Goal: Task Accomplishment & Management: Use online tool/utility

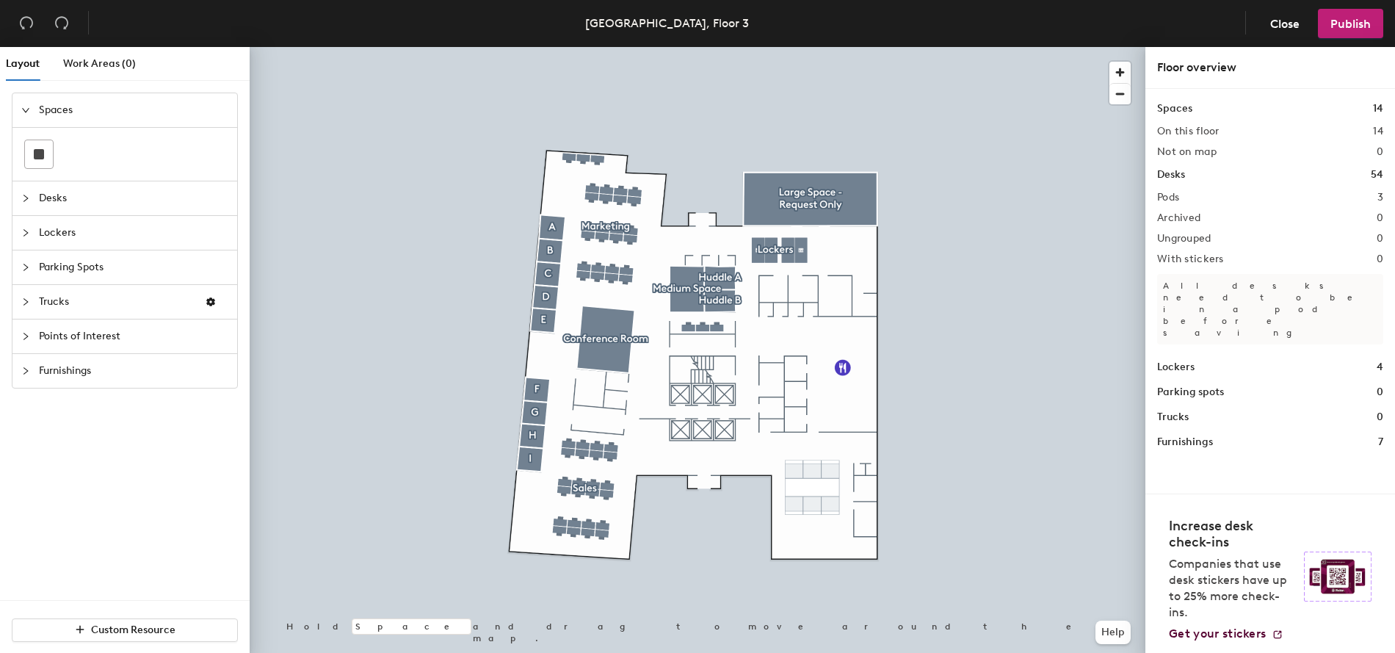
click at [1171, 170] on h1 "Desks" at bounding box center [1171, 175] width 28 height 16
click at [692, 47] on div at bounding box center [698, 47] width 896 height 0
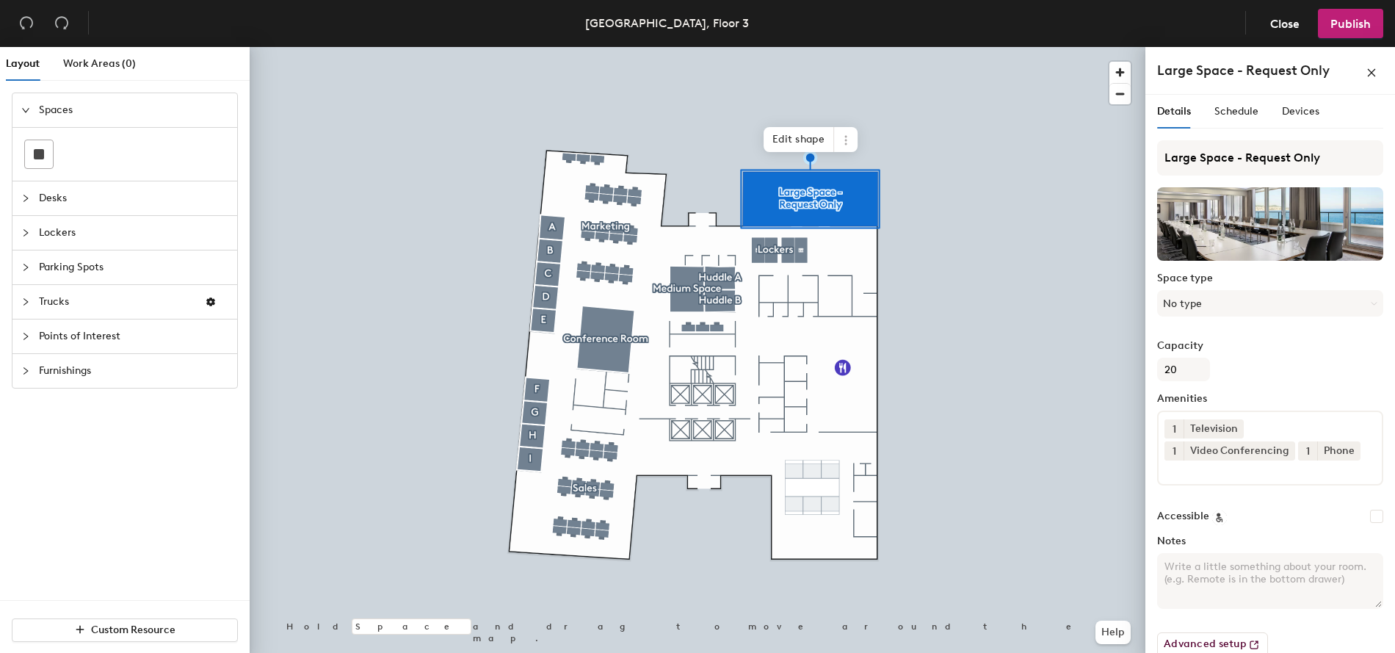
scroll to position [1, 0]
click at [1240, 118] on div "Schedule" at bounding box center [1237, 111] width 44 height 16
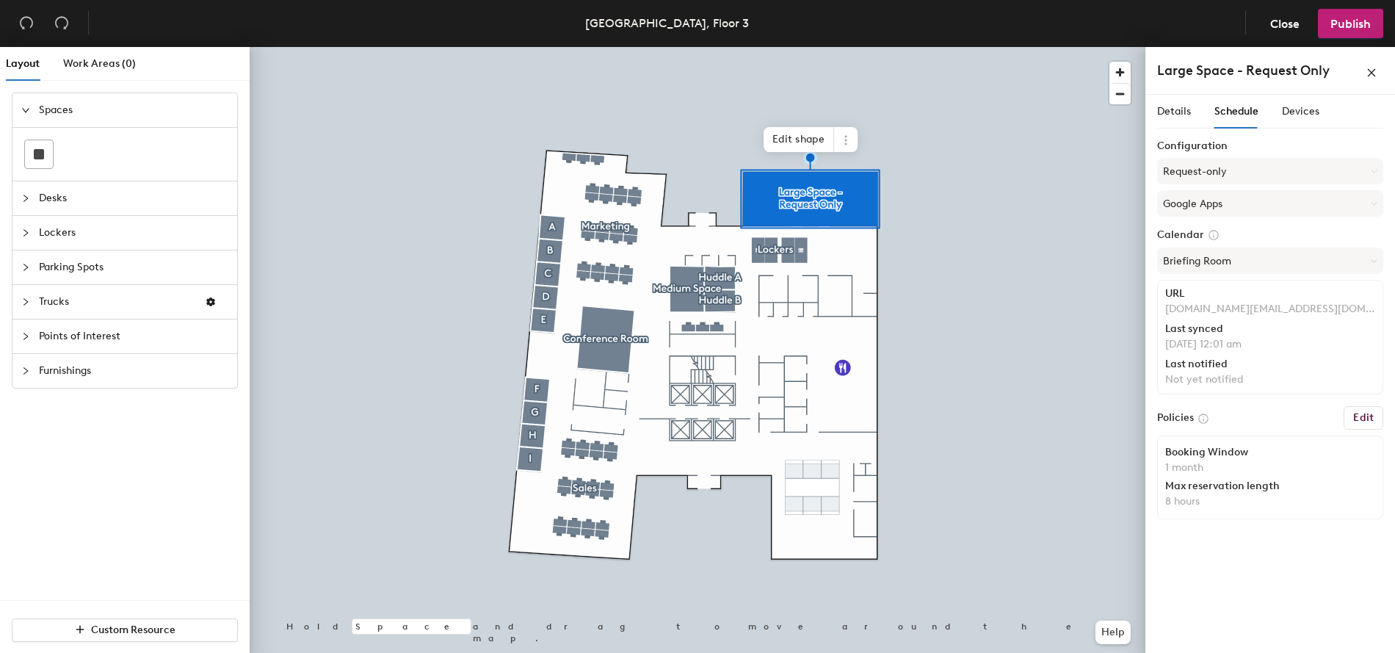
scroll to position [0, 0]
click at [1255, 110] on span "Devices" at bounding box center [1300, 111] width 37 height 12
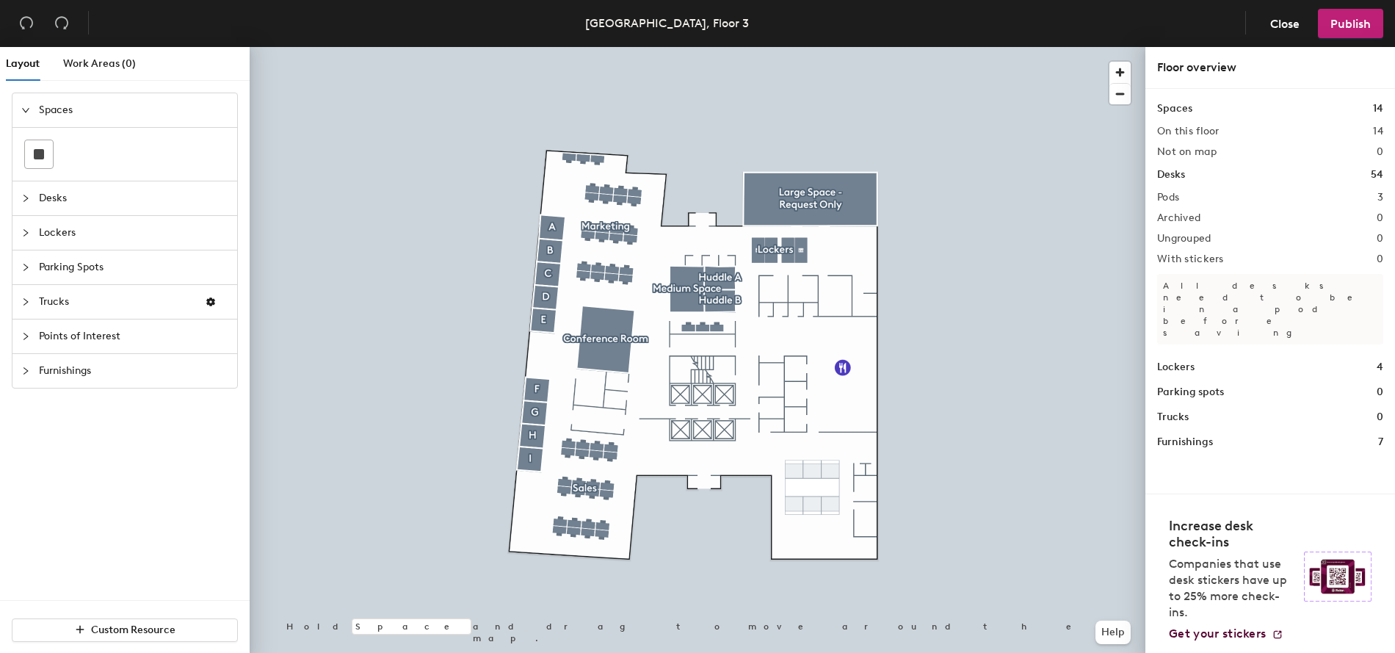
click at [43, 202] on span "Desks" at bounding box center [133, 198] width 189 height 34
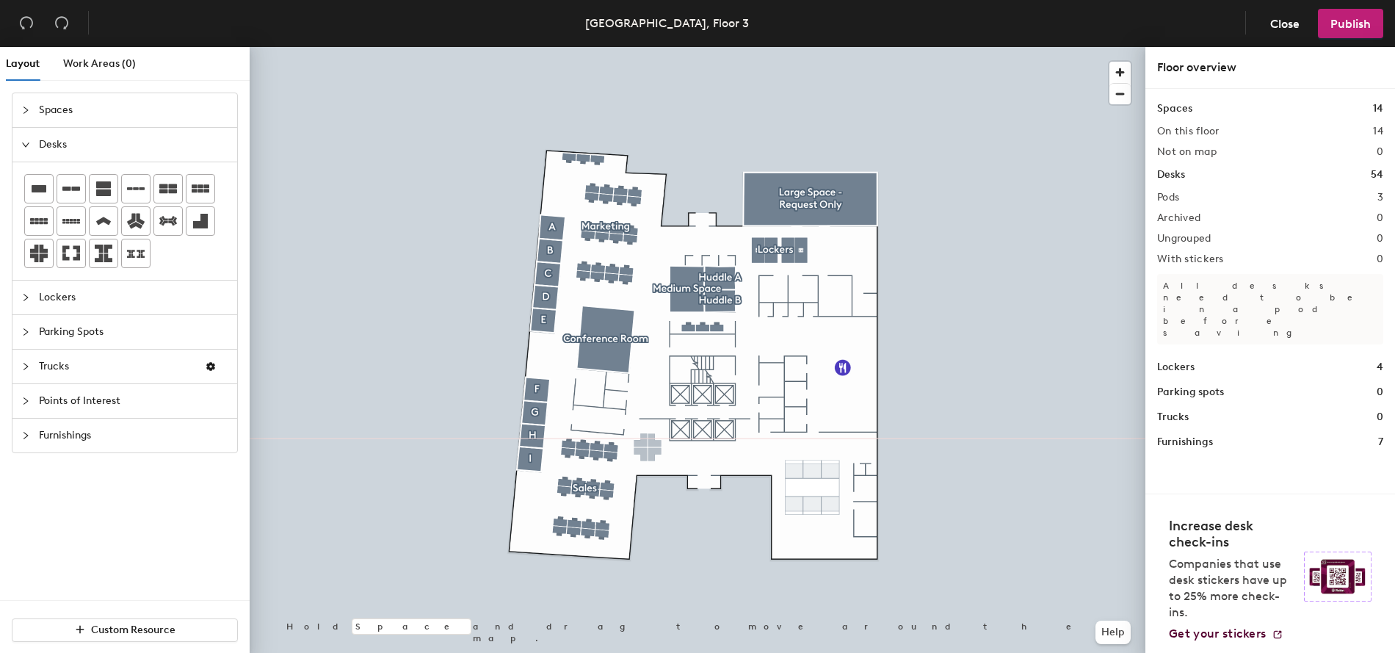
click at [648, 447] on div "Layout Work Areas (0) Spaces Desks Lockers Parking Spots Trucks Points of Inter…" at bounding box center [697, 353] width 1395 height 612
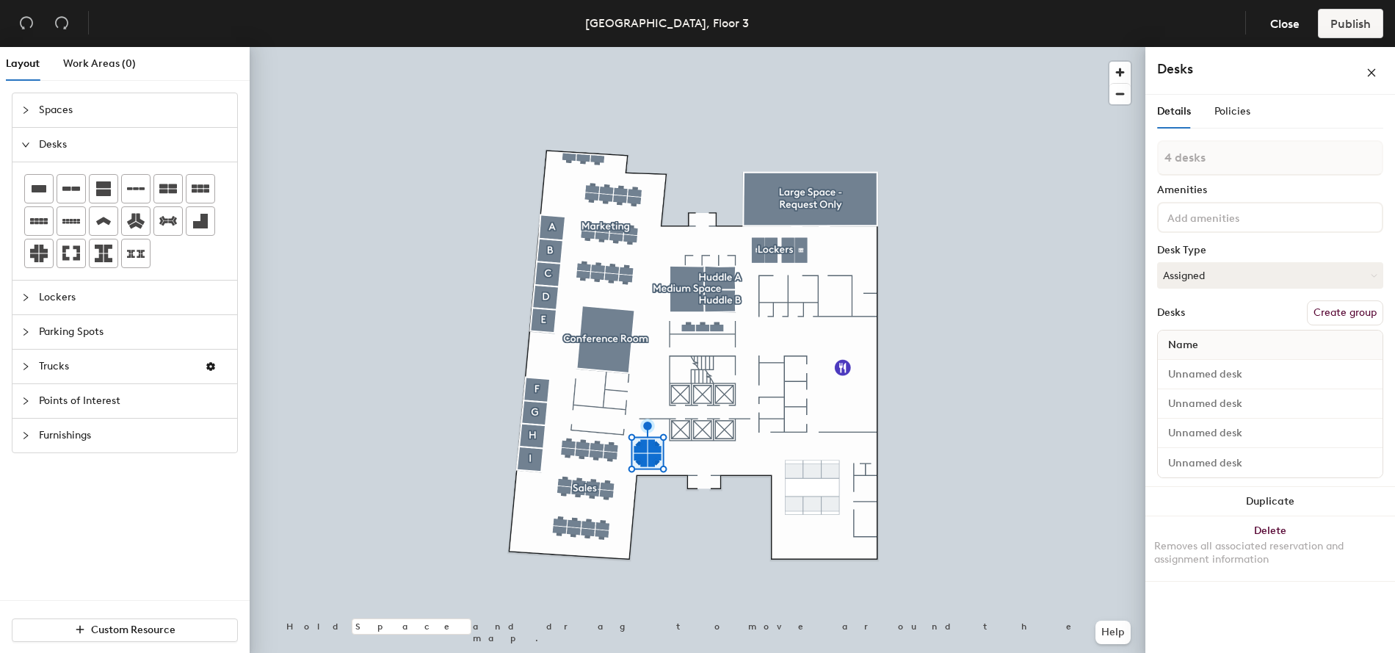
click at [26, 397] on icon "collapsed" at bounding box center [25, 401] width 9 height 9
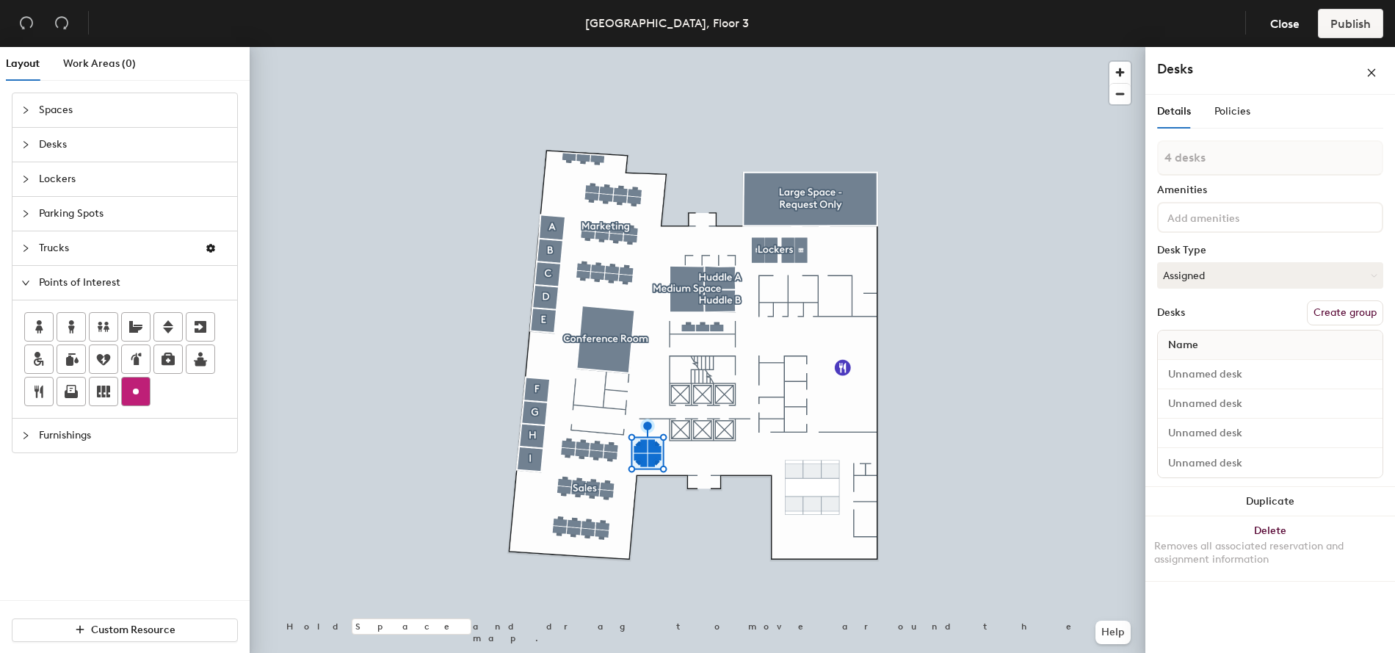
click at [834, 341] on div "Layout Work Areas (0) Spaces Desks Lockers Parking Spots Trucks Points of Inter…" at bounding box center [697, 353] width 1395 height 612
click at [71, 392] on icon at bounding box center [71, 394] width 13 height 8
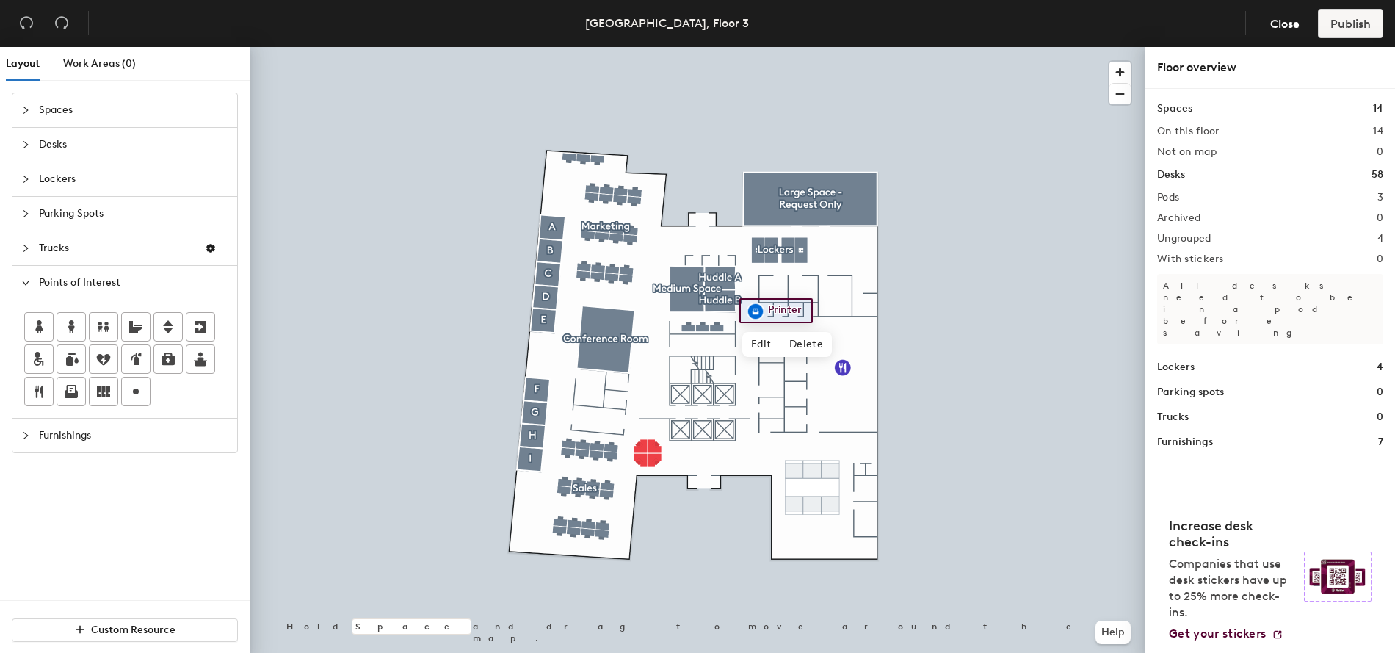
click at [1022, 47] on div at bounding box center [698, 47] width 896 height 0
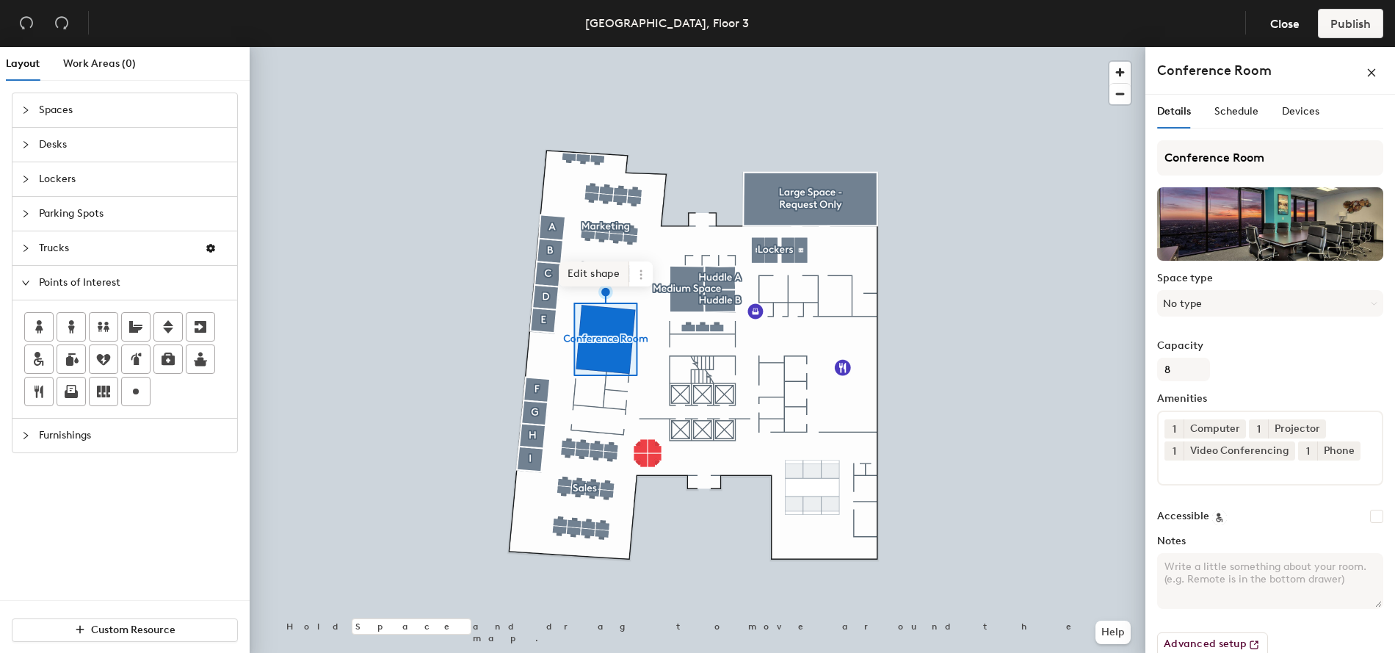
click at [880, 47] on div at bounding box center [698, 47] width 896 height 0
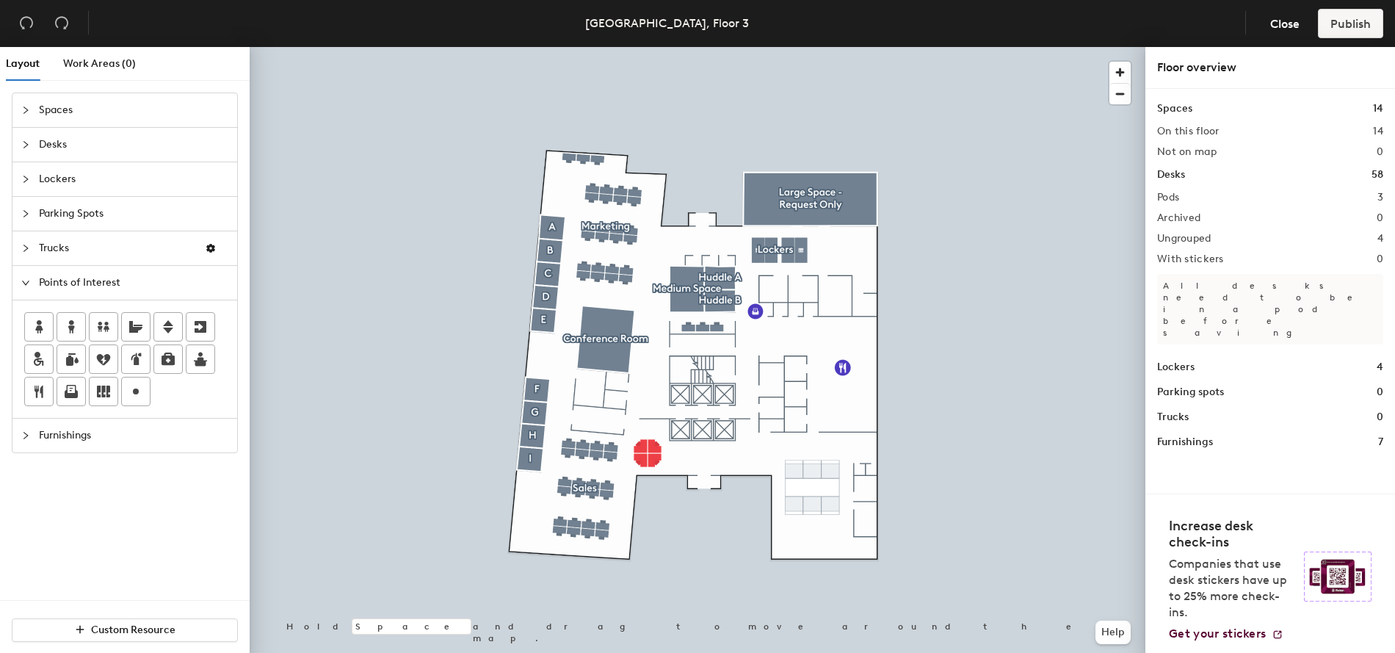
click at [35, 282] on div at bounding box center [30, 283] width 18 height 16
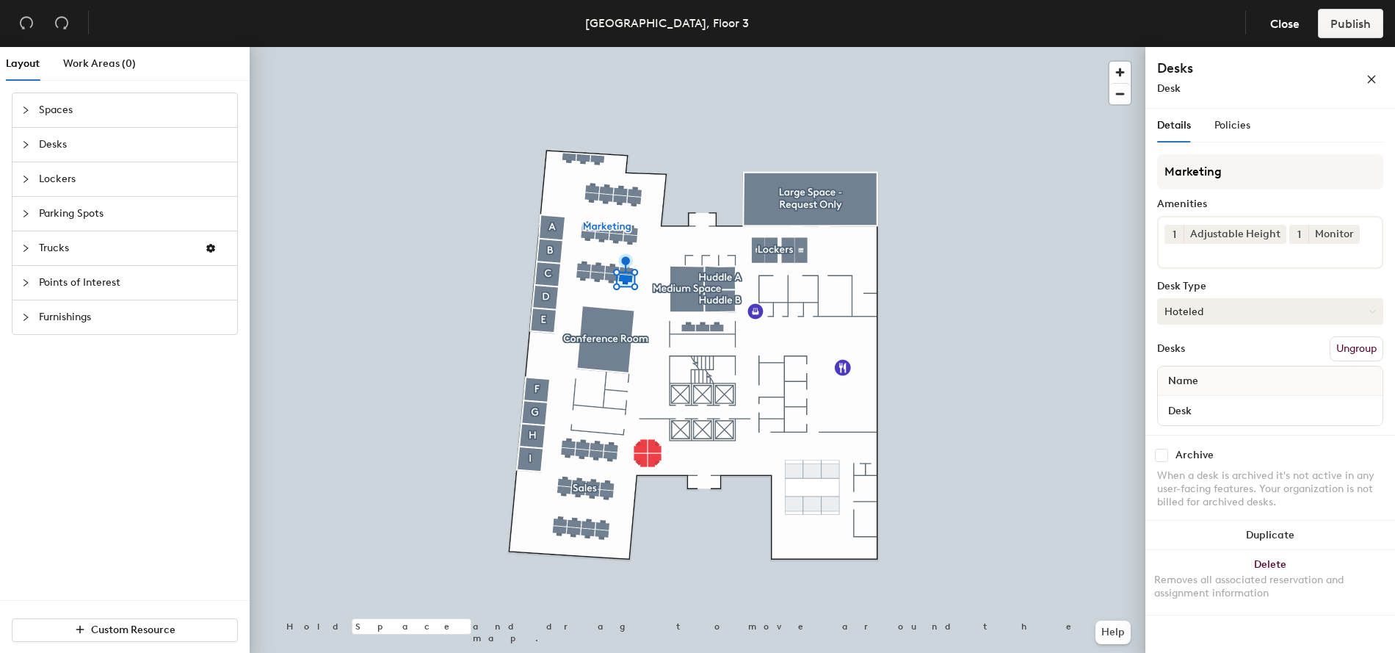
click at [1236, 308] on button "Hoteled" at bounding box center [1270, 311] width 226 height 26
click at [1229, 349] on div "Assigned" at bounding box center [1231, 357] width 147 height 22
click at [1255, 351] on div "Desks Ungroup" at bounding box center [1270, 348] width 226 height 25
click at [1222, 127] on span "Policies" at bounding box center [1233, 125] width 36 height 12
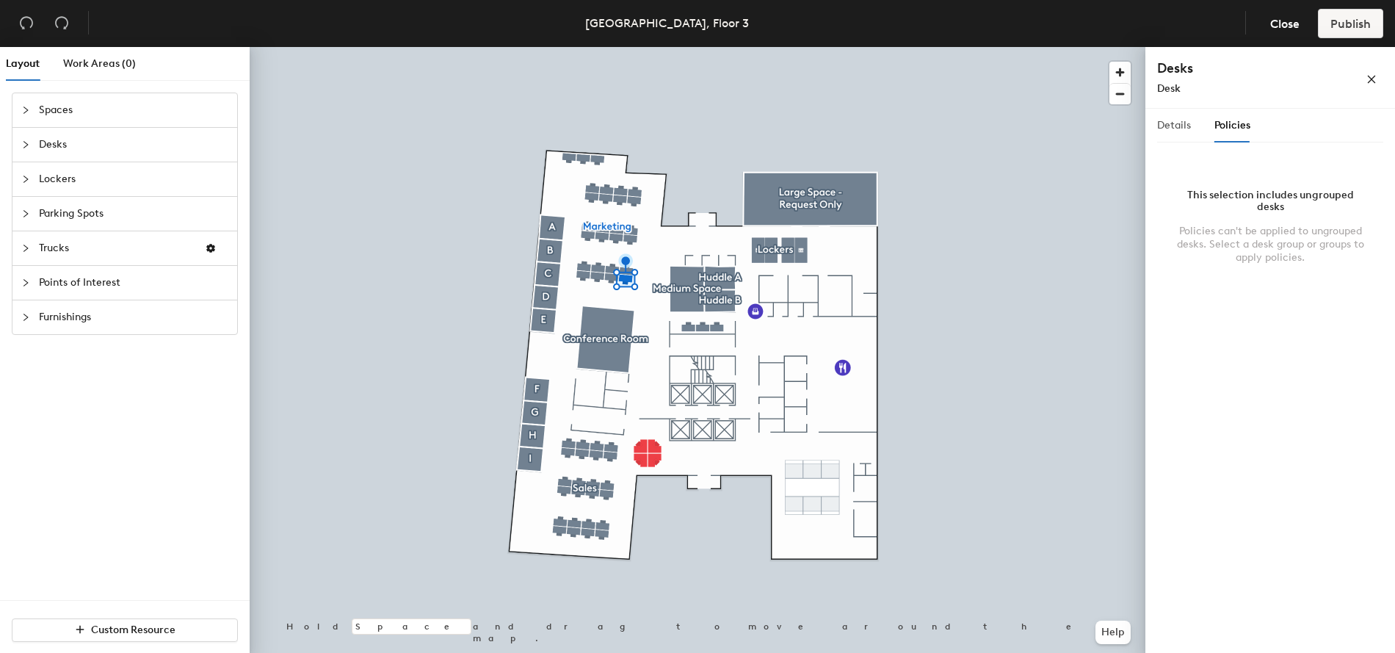
click at [1177, 115] on div "Details" at bounding box center [1174, 126] width 34 height 34
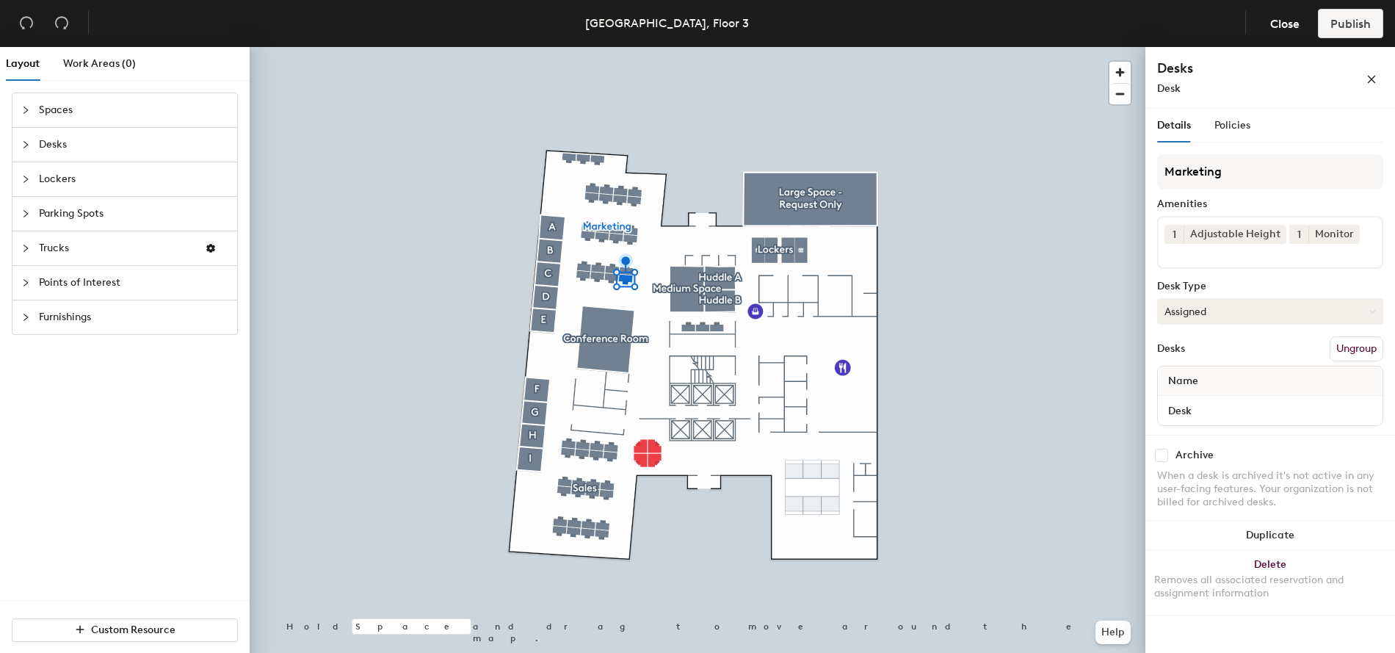
click at [1215, 311] on button "Assigned" at bounding box center [1270, 311] width 226 height 26
click at [1231, 351] on div "Assigned" at bounding box center [1231, 357] width 147 height 22
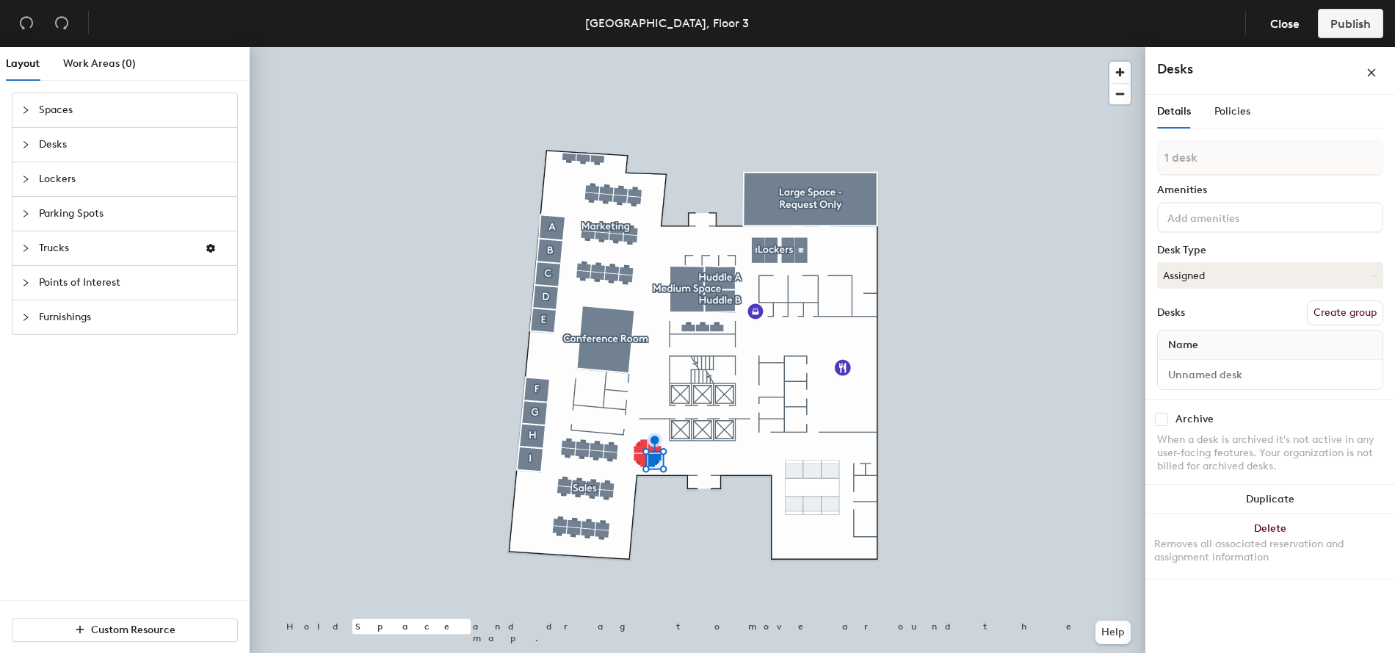
click at [1246, 332] on div "Name" at bounding box center [1270, 344] width 225 height 29
click at [1238, 360] on div at bounding box center [1270, 374] width 225 height 29
click at [1255, 270] on button "Assigned" at bounding box center [1270, 275] width 226 height 26
click at [1255, 322] on div "Assigned" at bounding box center [1231, 321] width 147 height 22
click at [1237, 98] on div "Policies" at bounding box center [1233, 112] width 36 height 34
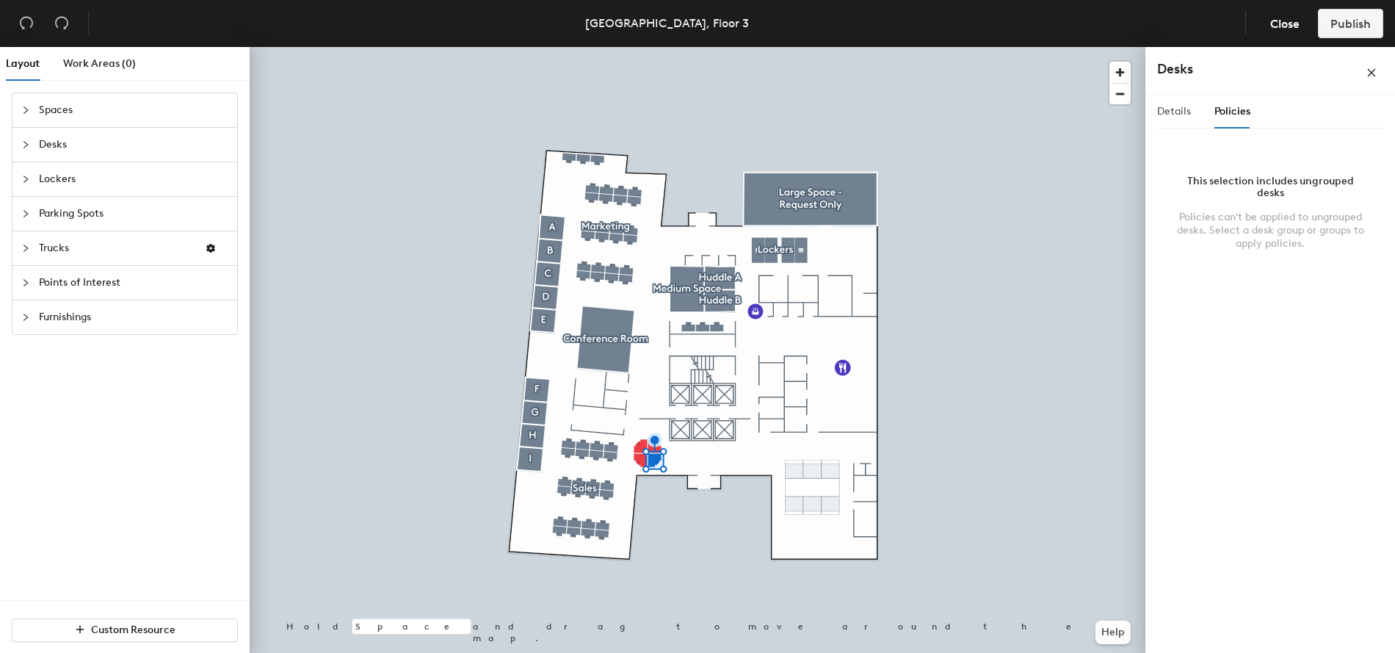
click at [1167, 123] on div "Details" at bounding box center [1174, 112] width 34 height 34
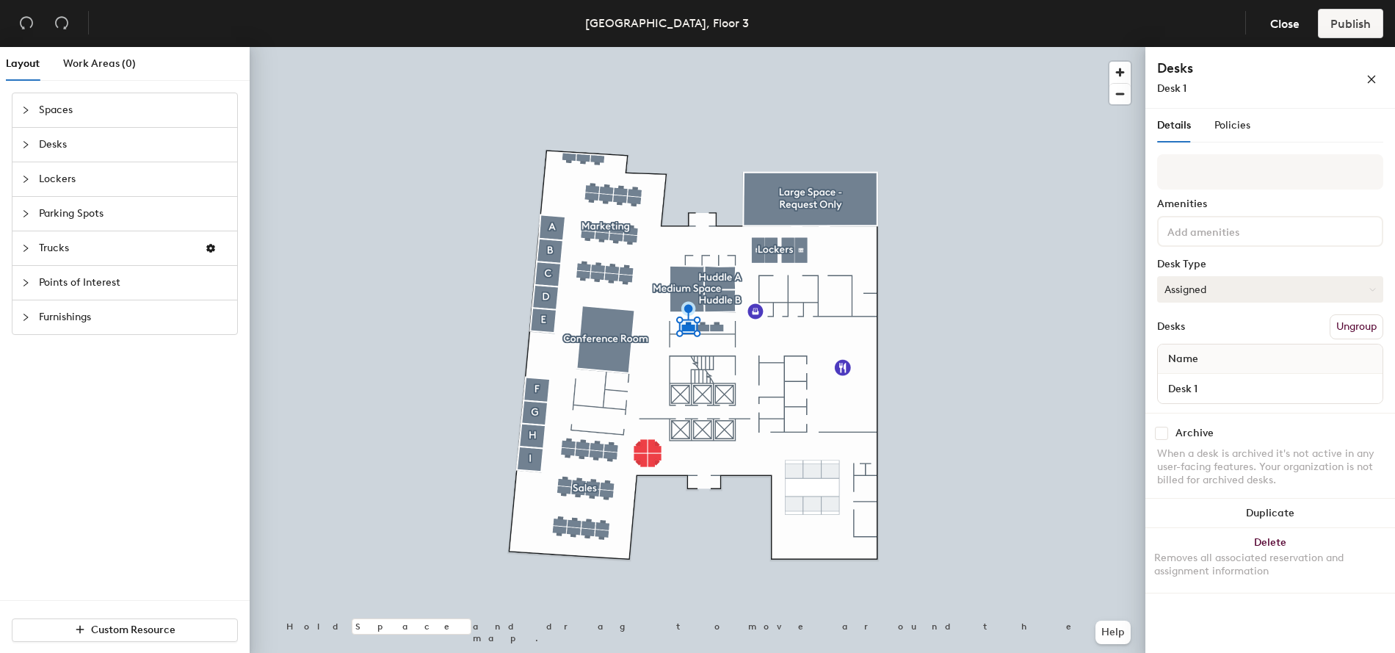
click at [1255, 289] on button "Assigned" at bounding box center [1270, 289] width 226 height 26
click at [1255, 330] on div "Assigned" at bounding box center [1231, 335] width 147 height 22
click at [1249, 368] on div "Name" at bounding box center [1270, 358] width 225 height 29
click at [1249, 388] on input "Desk 1" at bounding box center [1270, 388] width 219 height 21
click at [1255, 344] on div "Name" at bounding box center [1270, 358] width 225 height 29
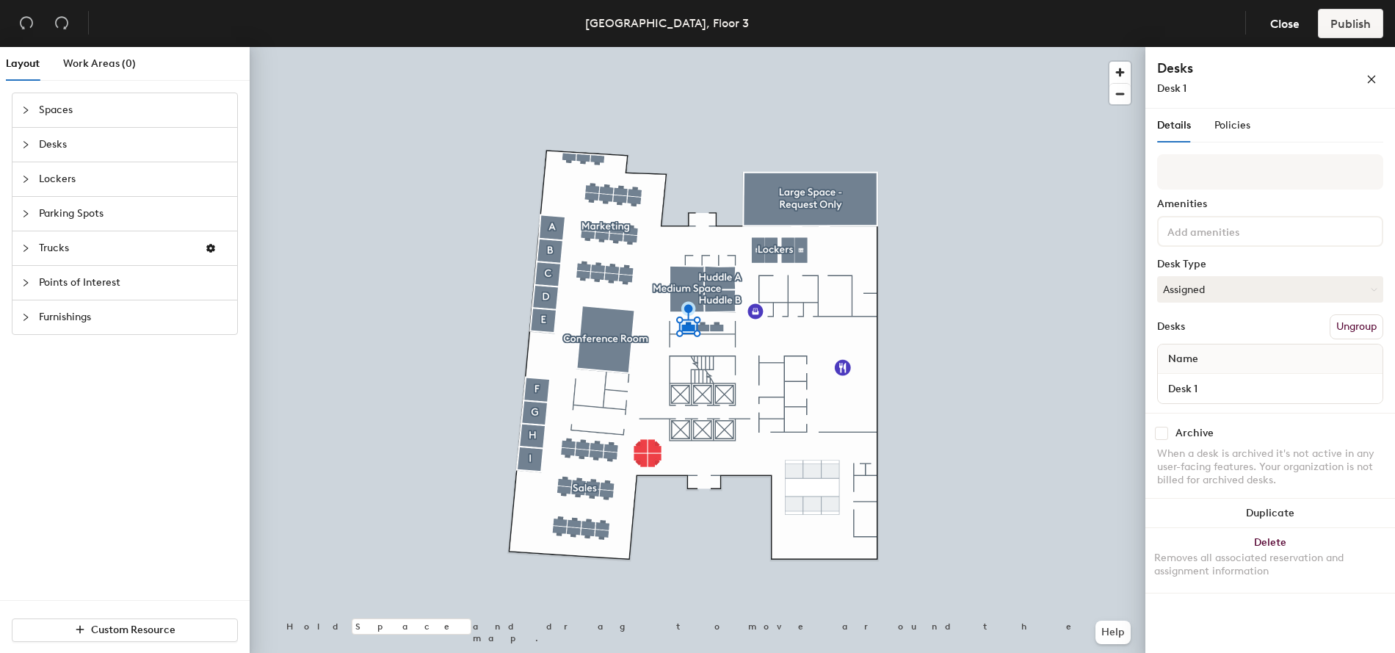
click at [936, 47] on div at bounding box center [698, 47] width 896 height 0
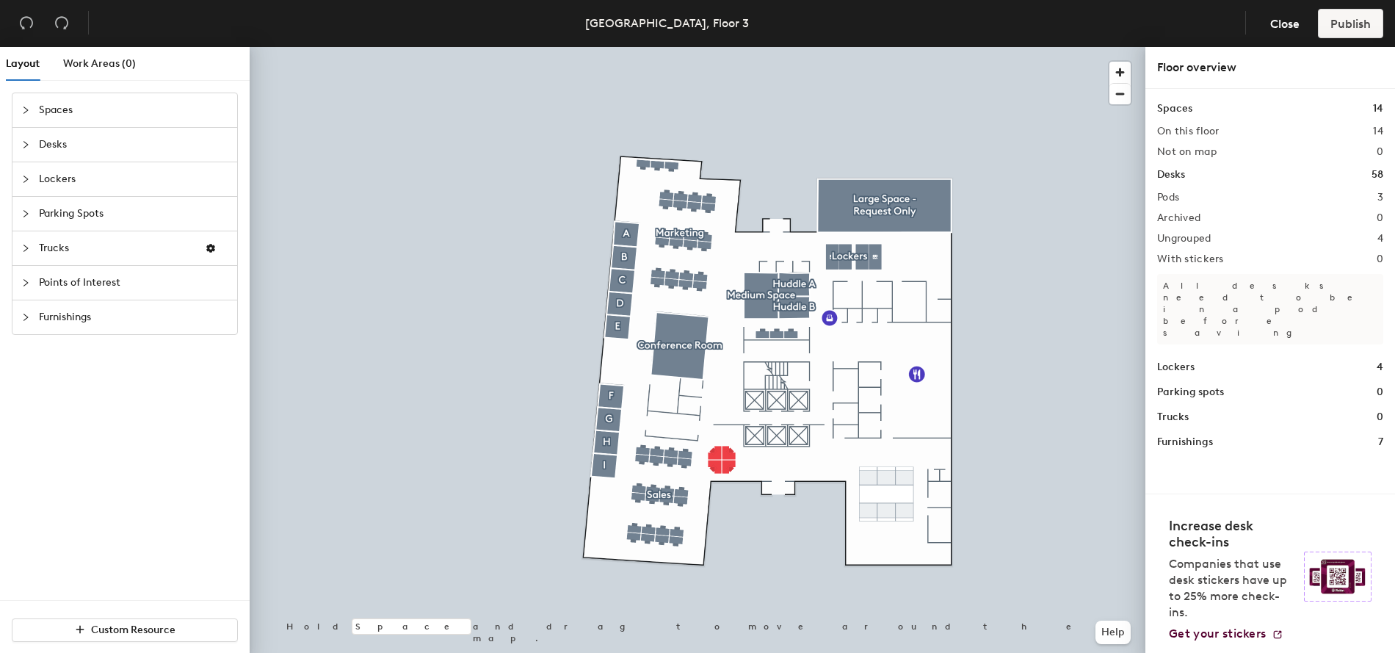
click at [1078, 47] on div at bounding box center [698, 47] width 896 height 0
click at [716, 47] on div at bounding box center [698, 47] width 896 height 0
click at [731, 47] on div at bounding box center [698, 47] width 896 height 0
click at [1255, 37] on button "Publish" at bounding box center [1350, 23] width 65 height 29
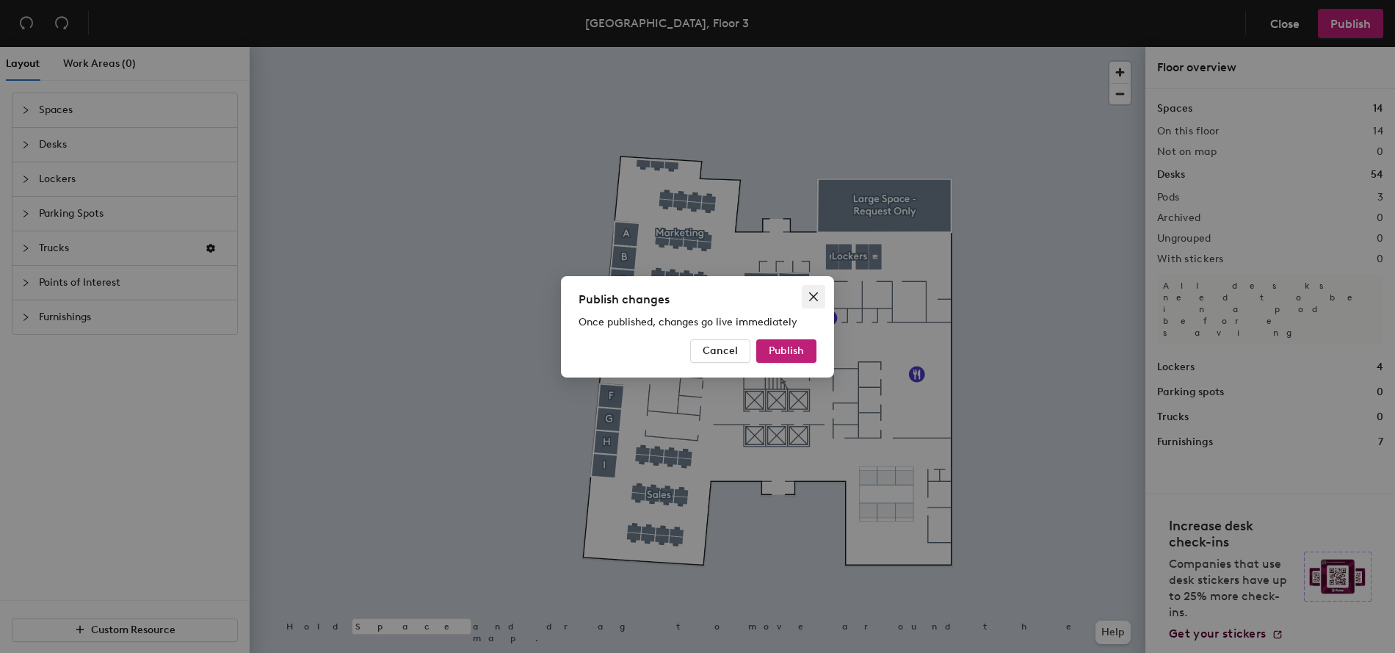
click at [809, 297] on icon "close" at bounding box center [814, 297] width 12 height 12
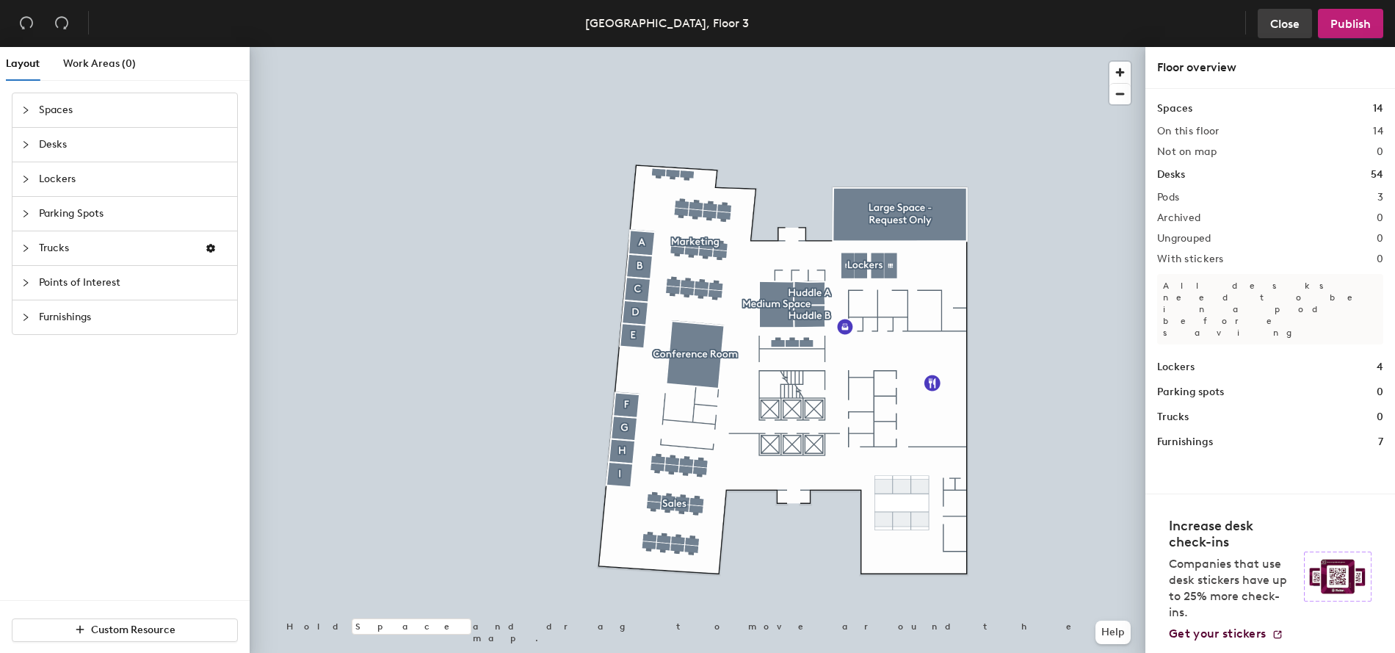
click at [1255, 30] on span "Close" at bounding box center [1284, 24] width 29 height 14
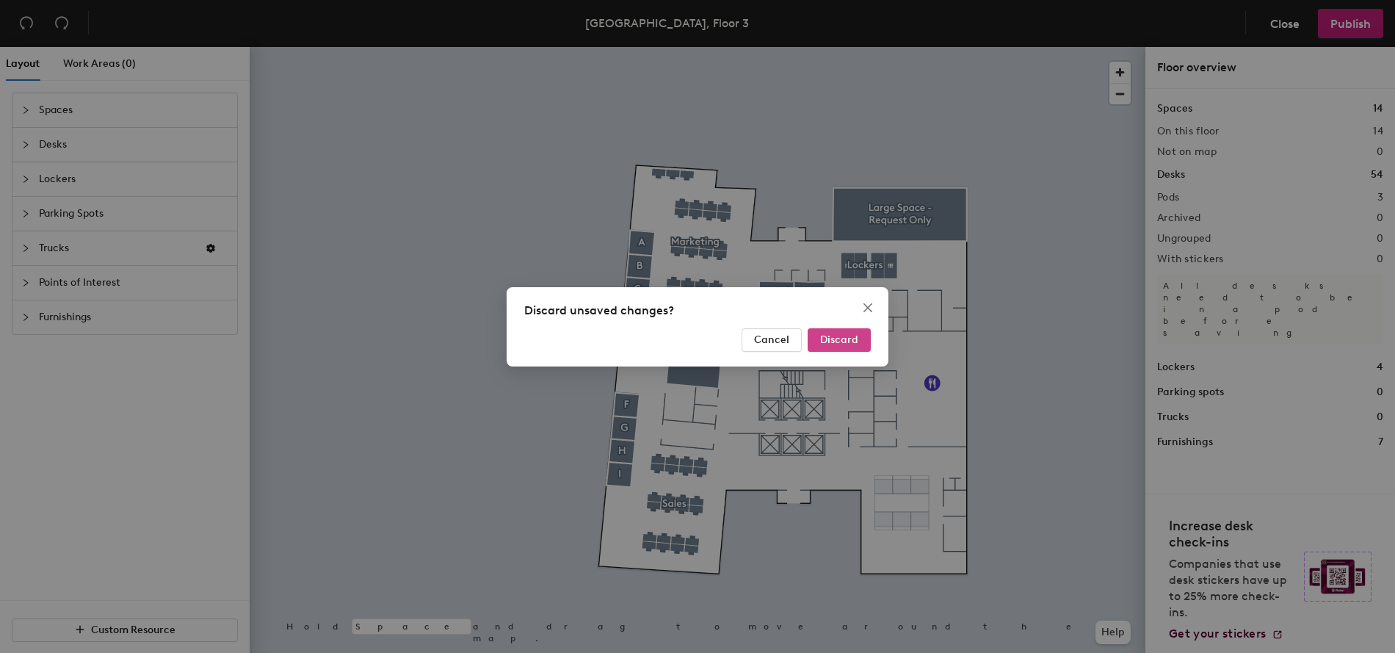
click at [860, 341] on button "Discard" at bounding box center [839, 340] width 63 height 24
